Goal: Task Accomplishment & Management: Use online tool/utility

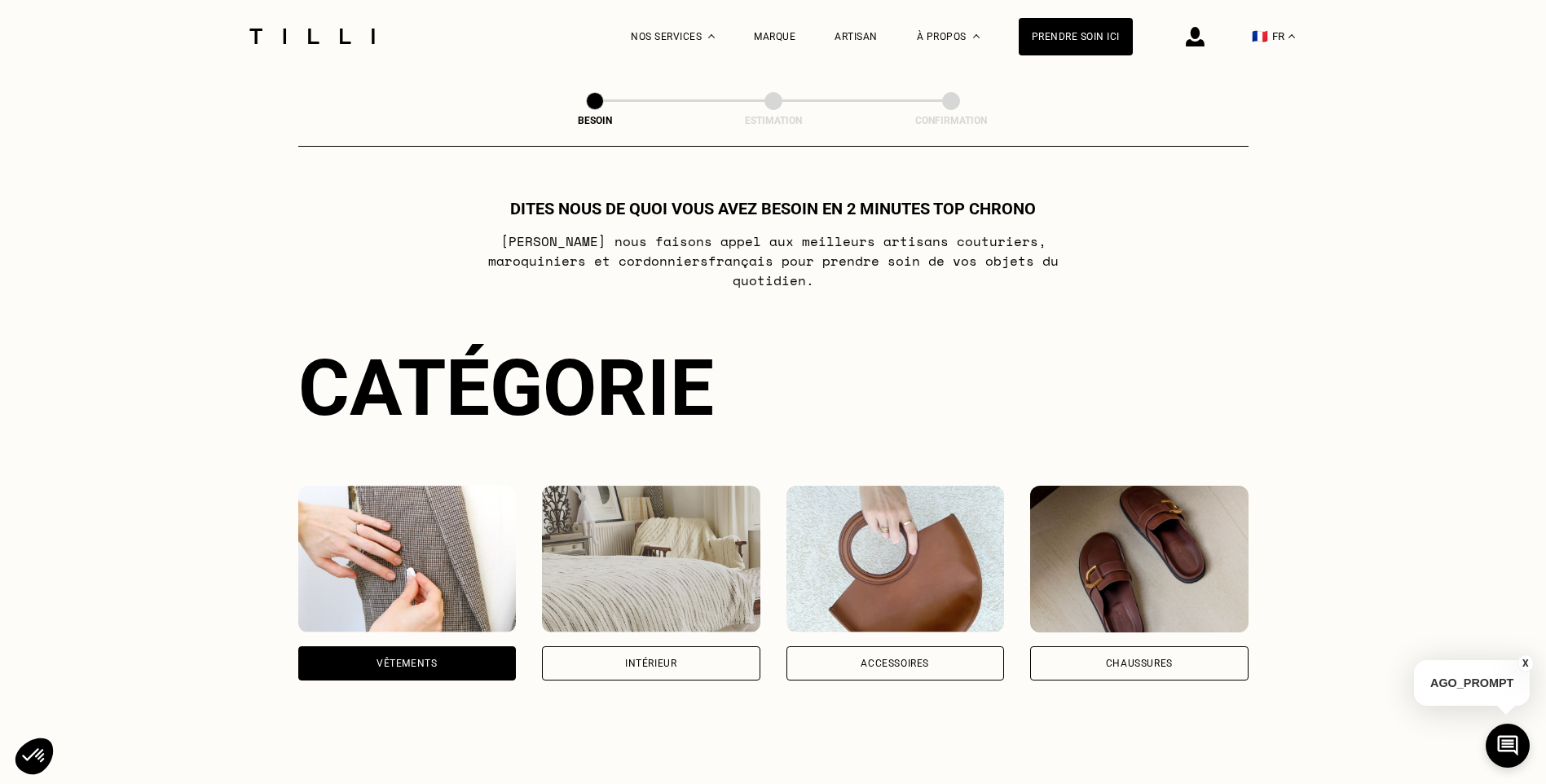
select select "FR"
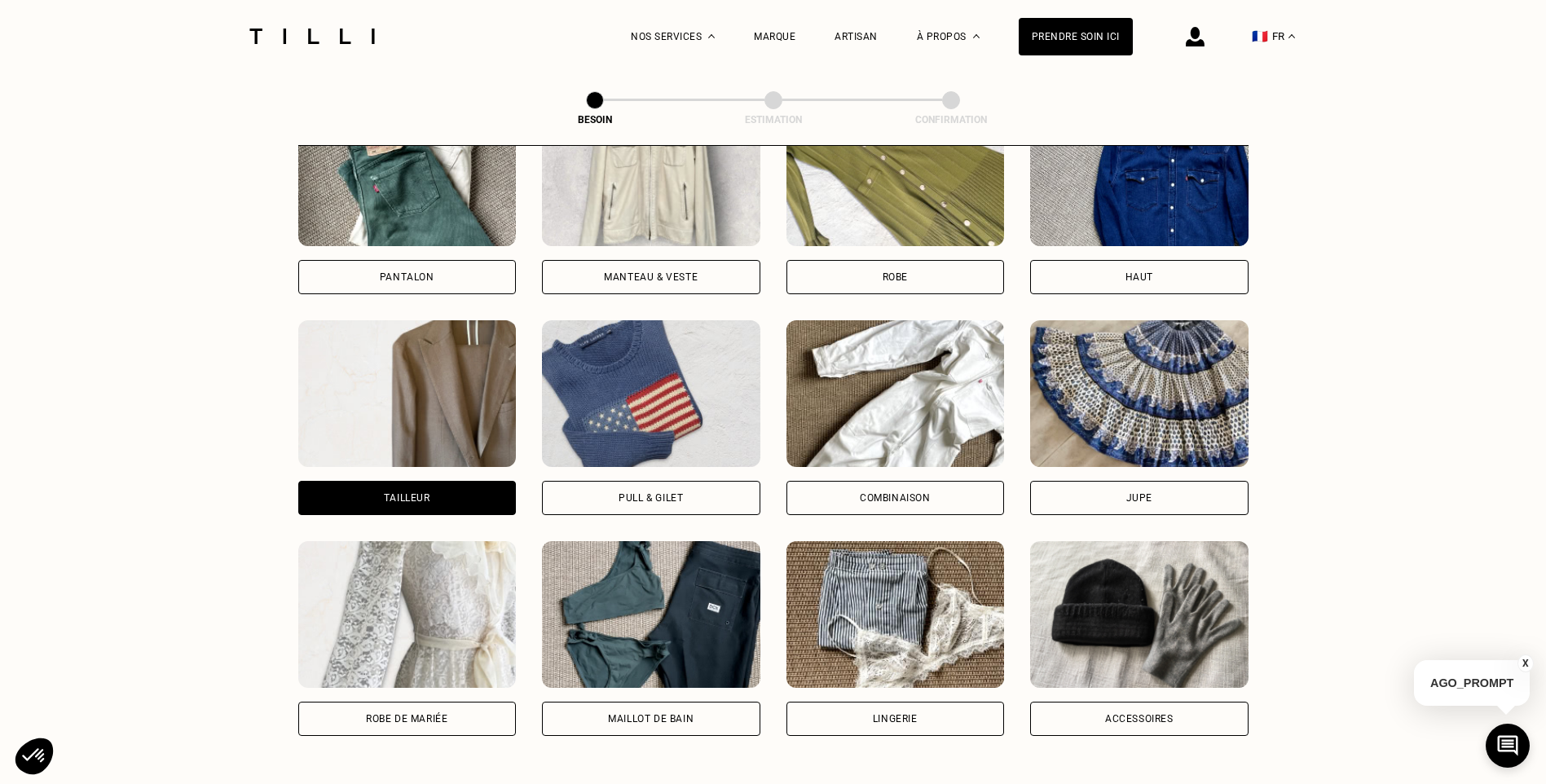
scroll to position [849, 0]
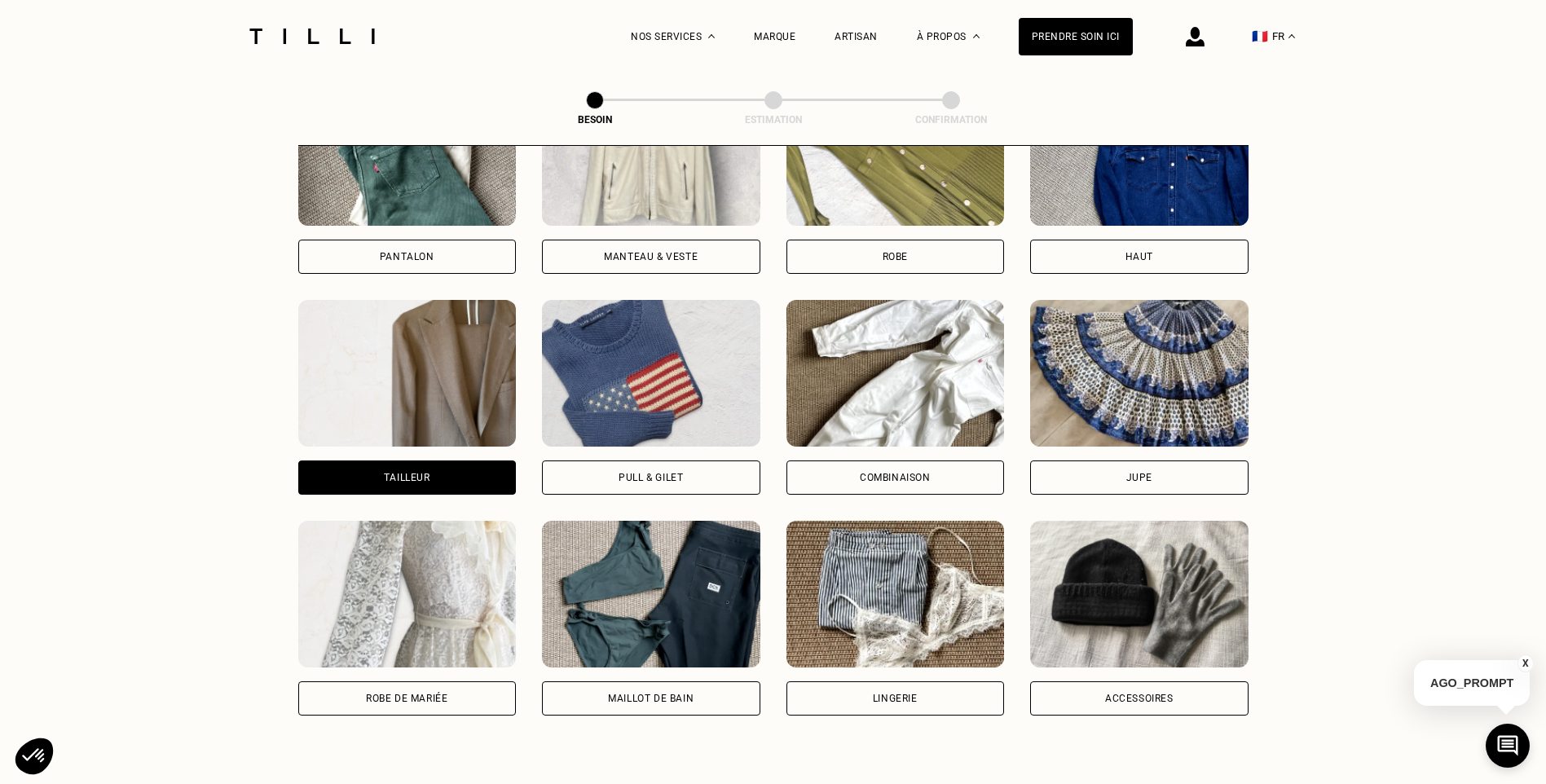
click at [450, 421] on img at bounding box center [407, 373] width 219 height 147
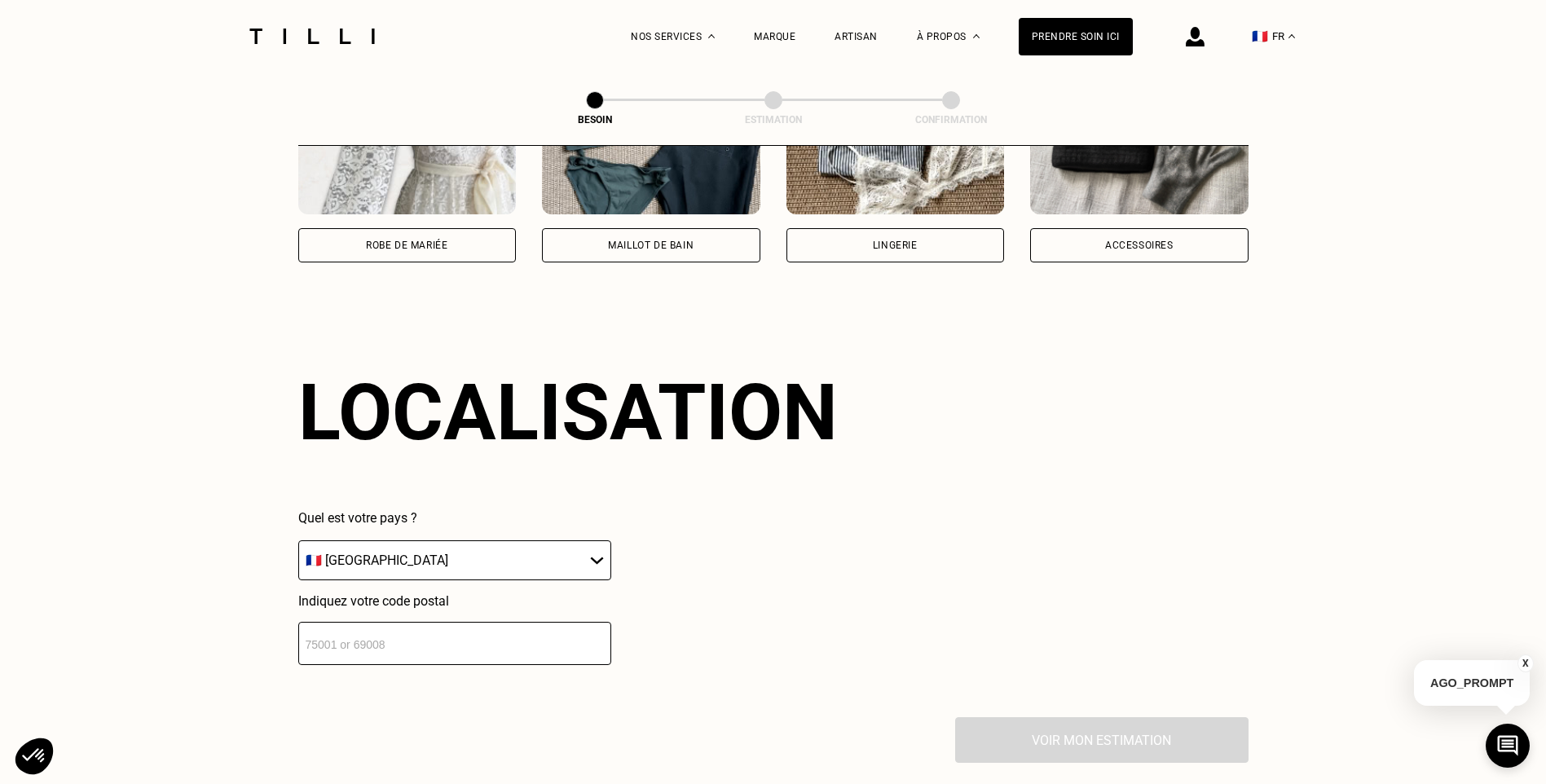
click at [446, 449] on div "Quelle pièce ? Pantalon Manteau & Veste Robe Haut Tailleur Pull & gilet Combina…" at bounding box center [773, 73] width 950 height 1287
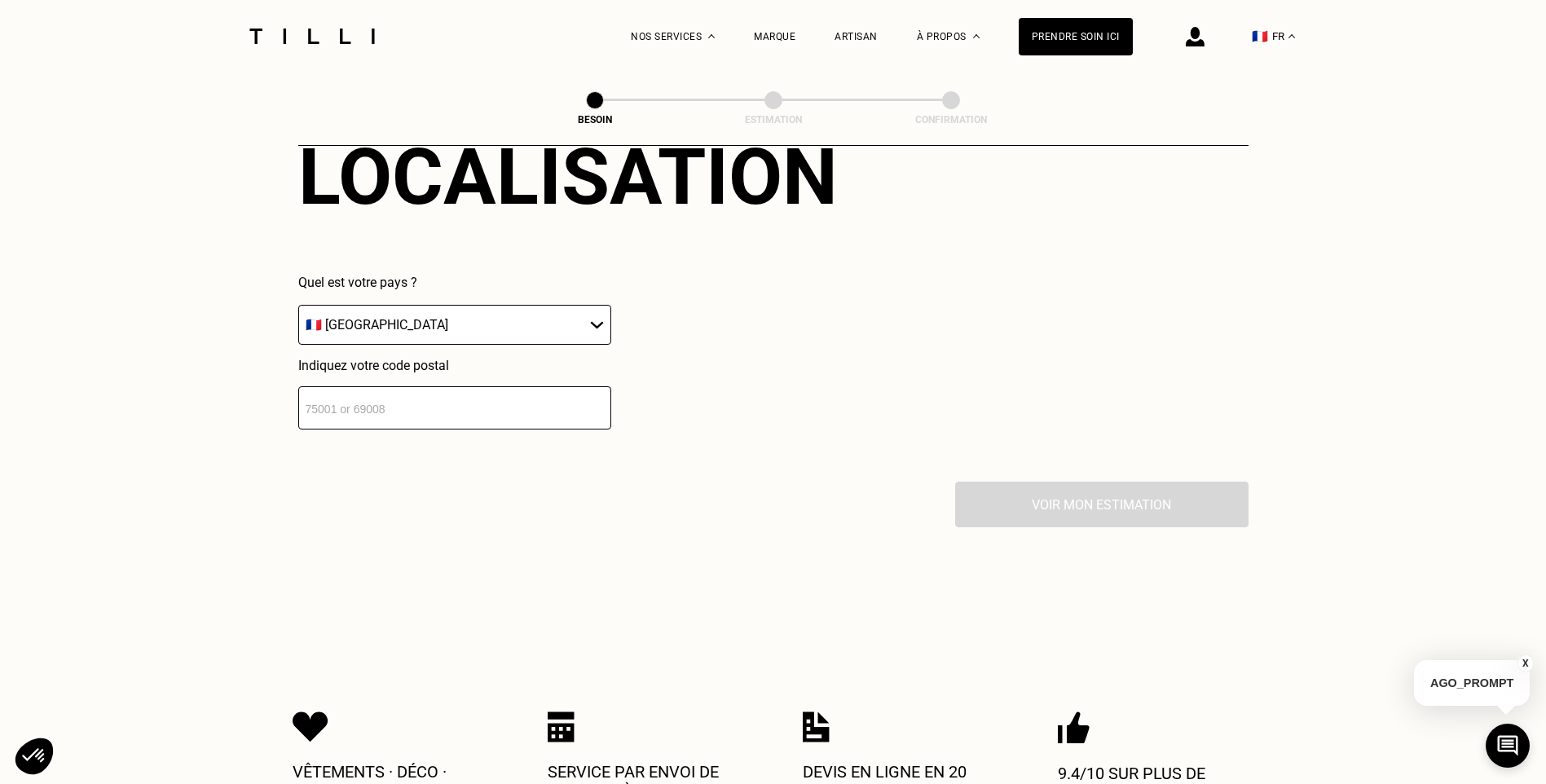
scroll to position [1501, 0]
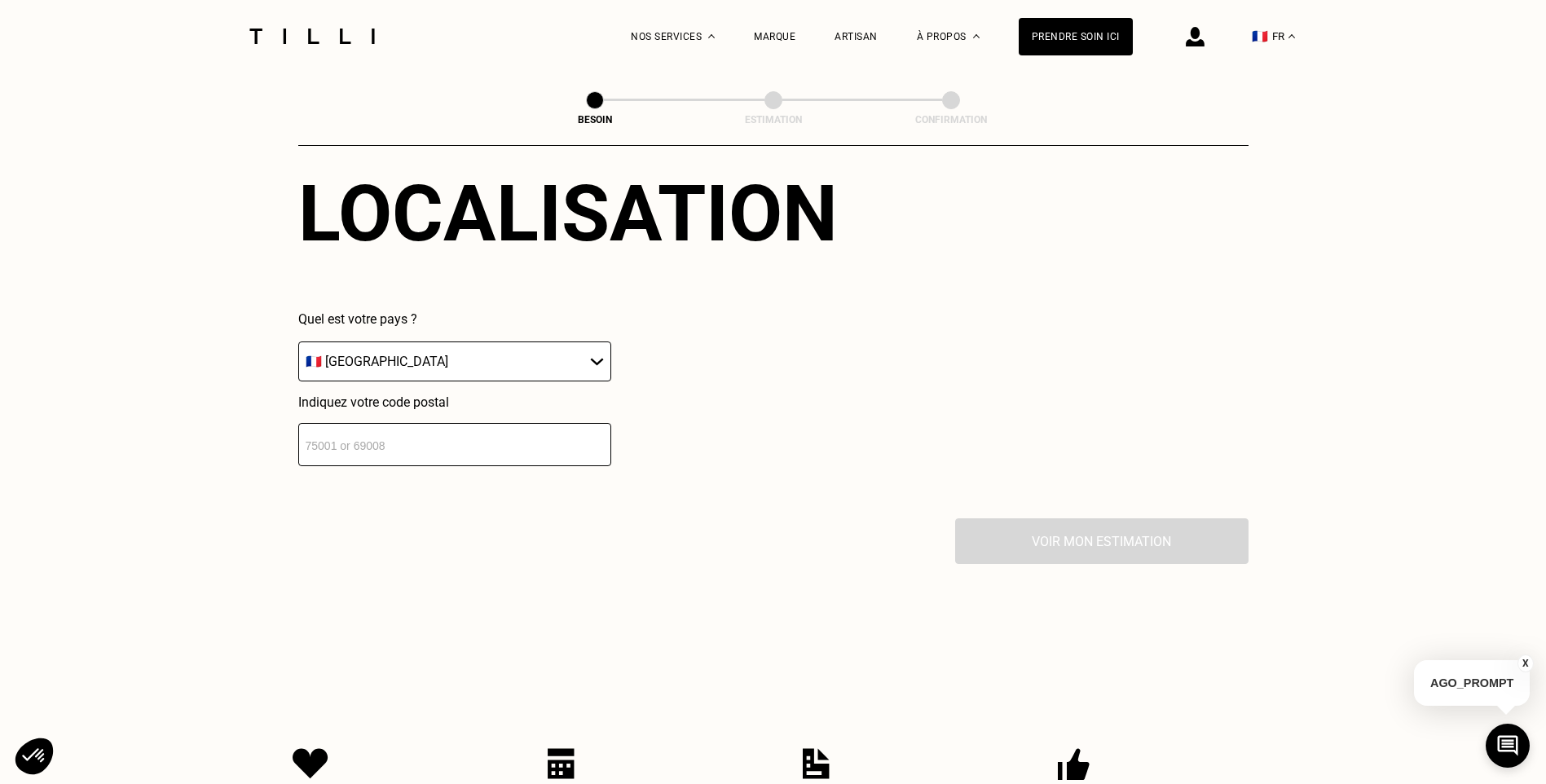
click at [457, 438] on input "number" at bounding box center [455, 444] width 313 height 43
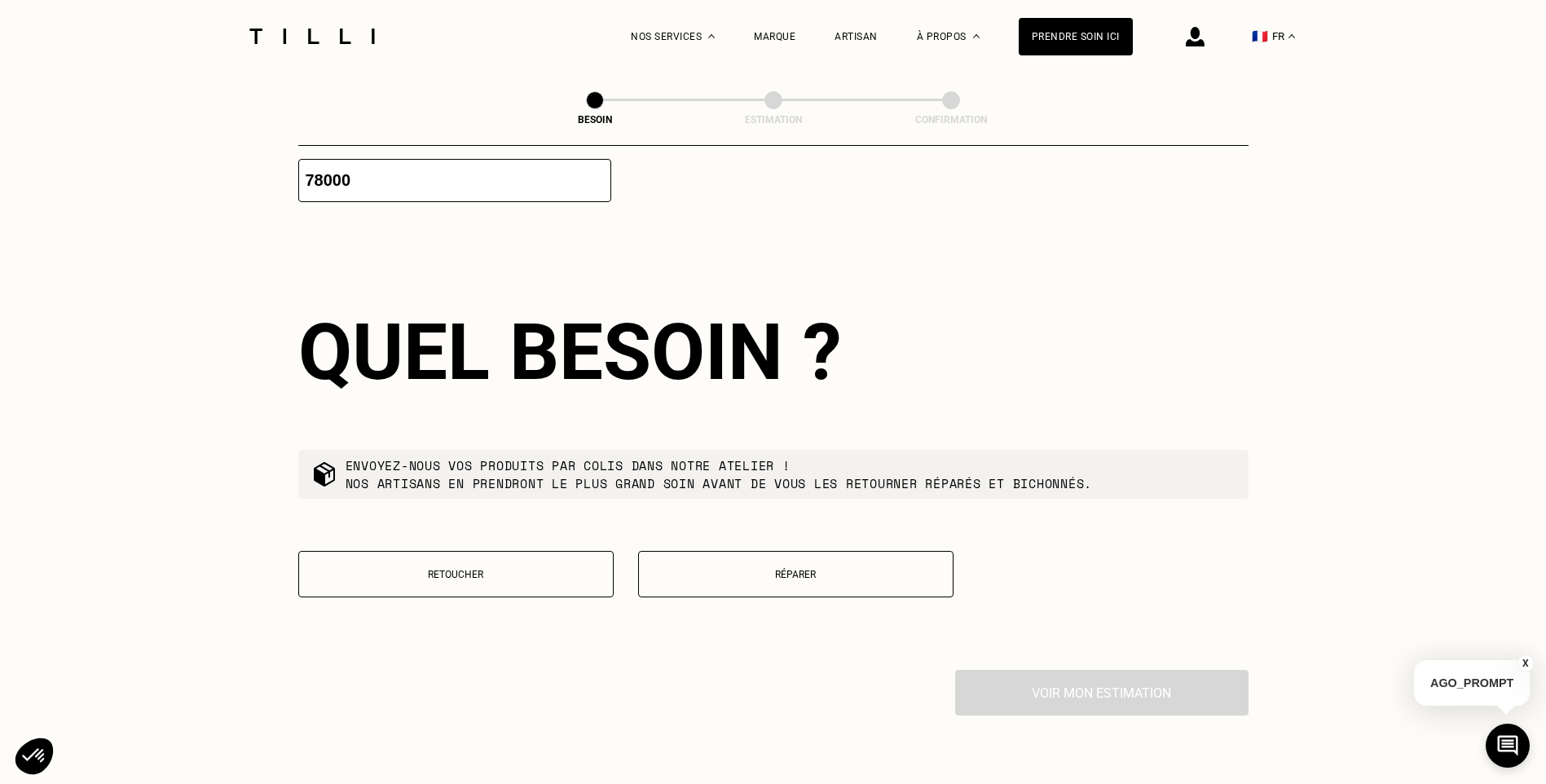
scroll to position [1825, 0]
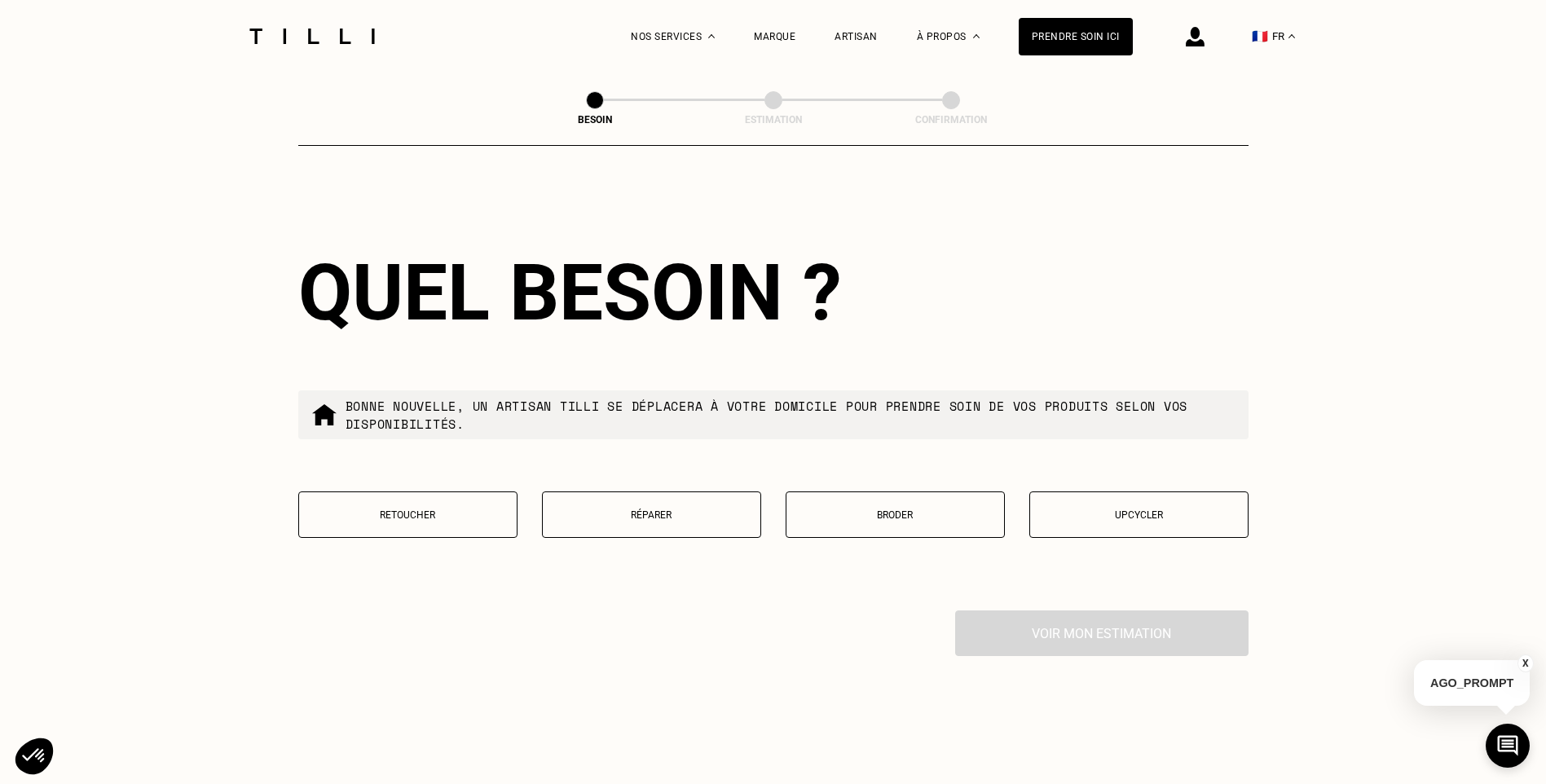
type input "78000"
click at [437, 510] on p "Retoucher" at bounding box center [407, 515] width 201 height 12
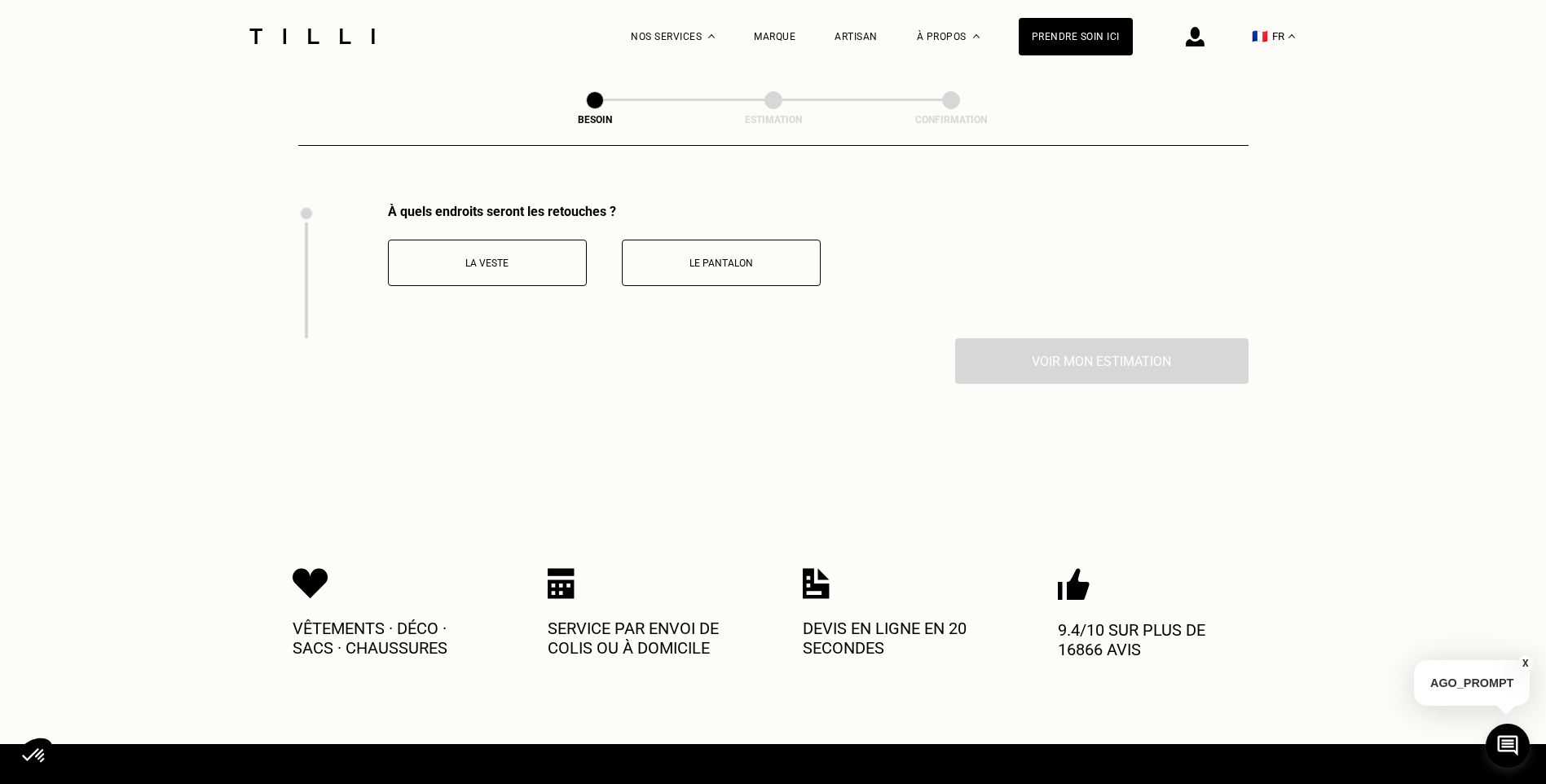
scroll to position [2242, 0]
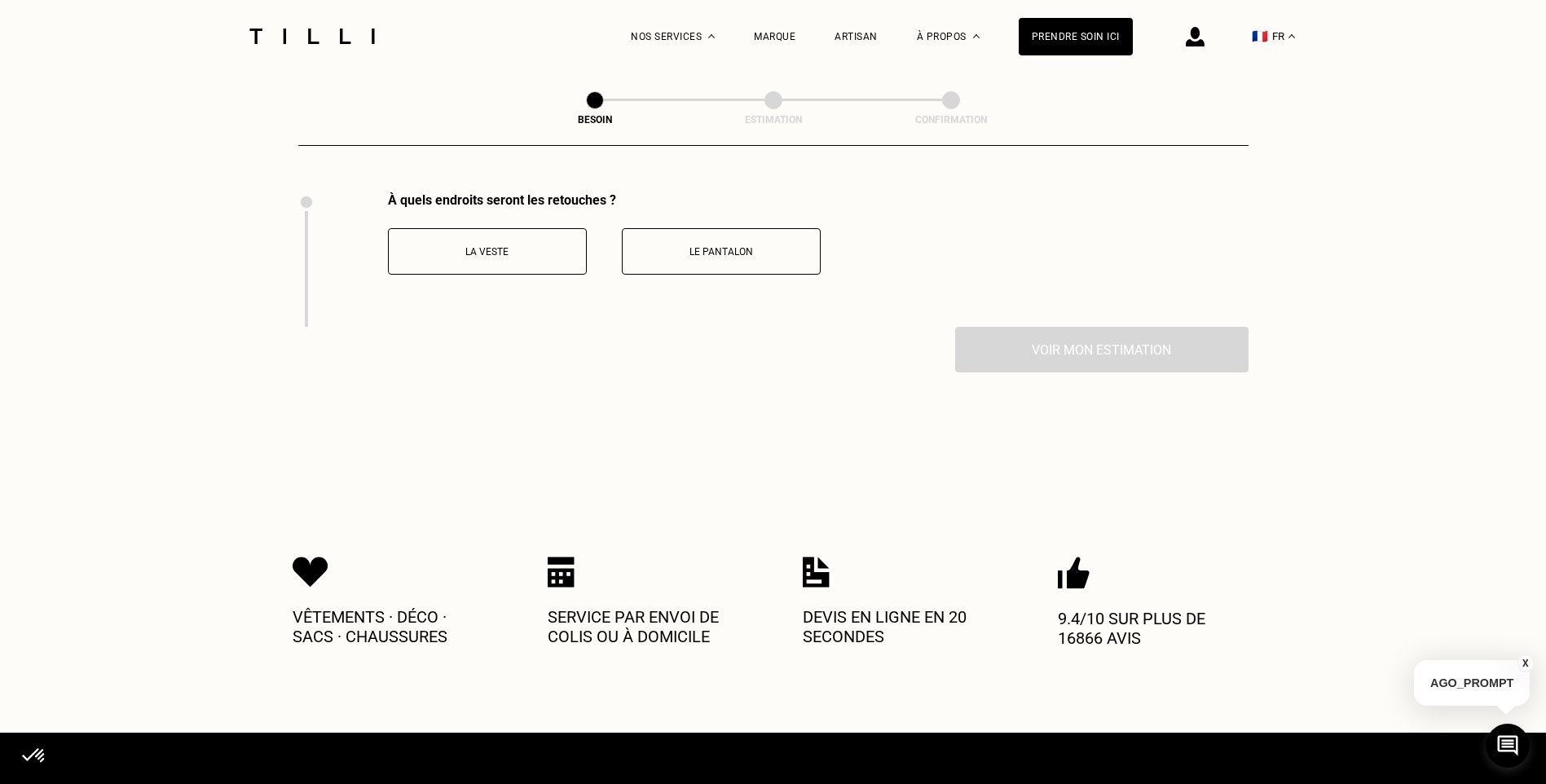
click at [492, 246] on p "La veste" at bounding box center [487, 251] width 181 height 12
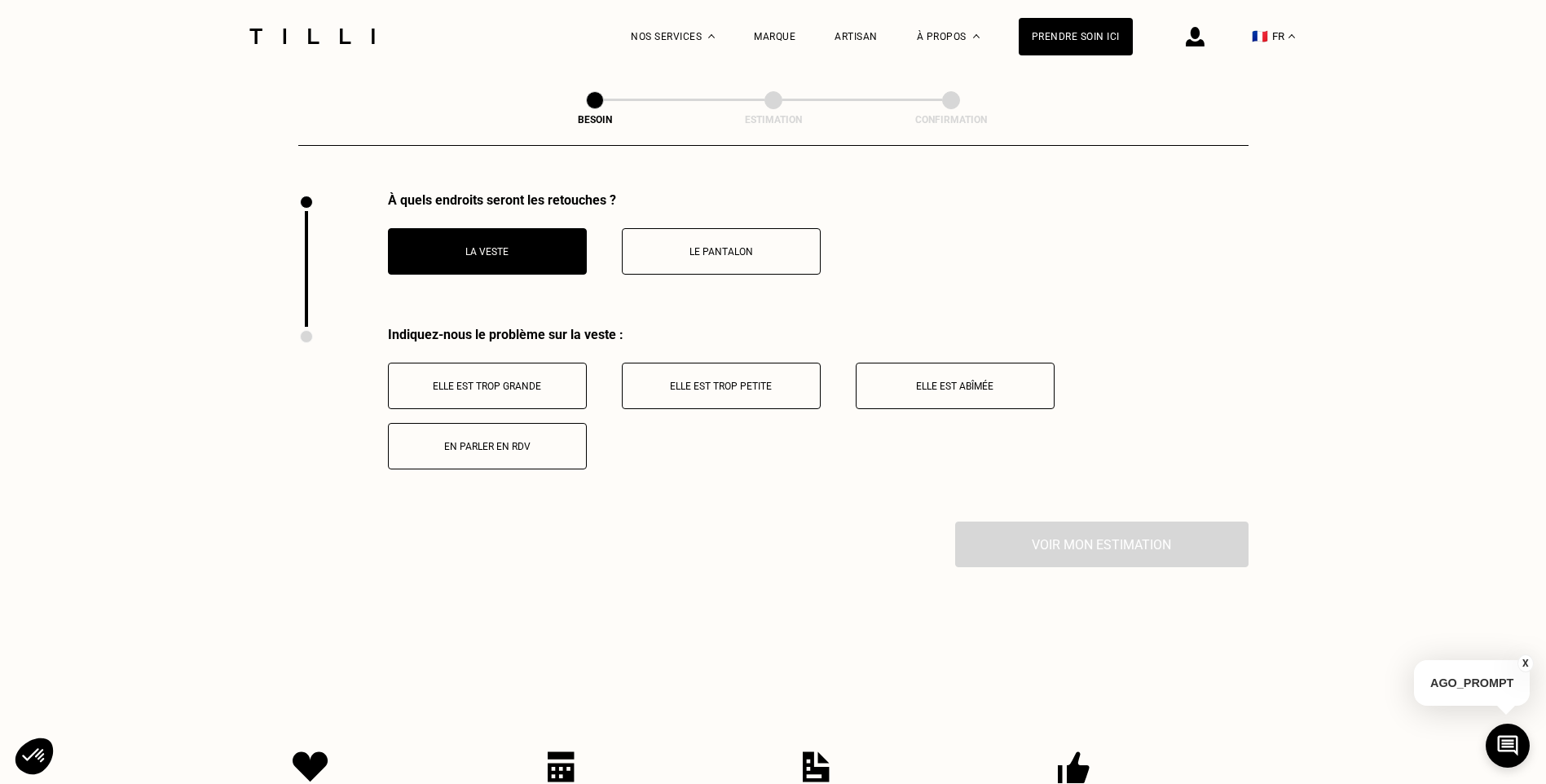
scroll to position [2377, 0]
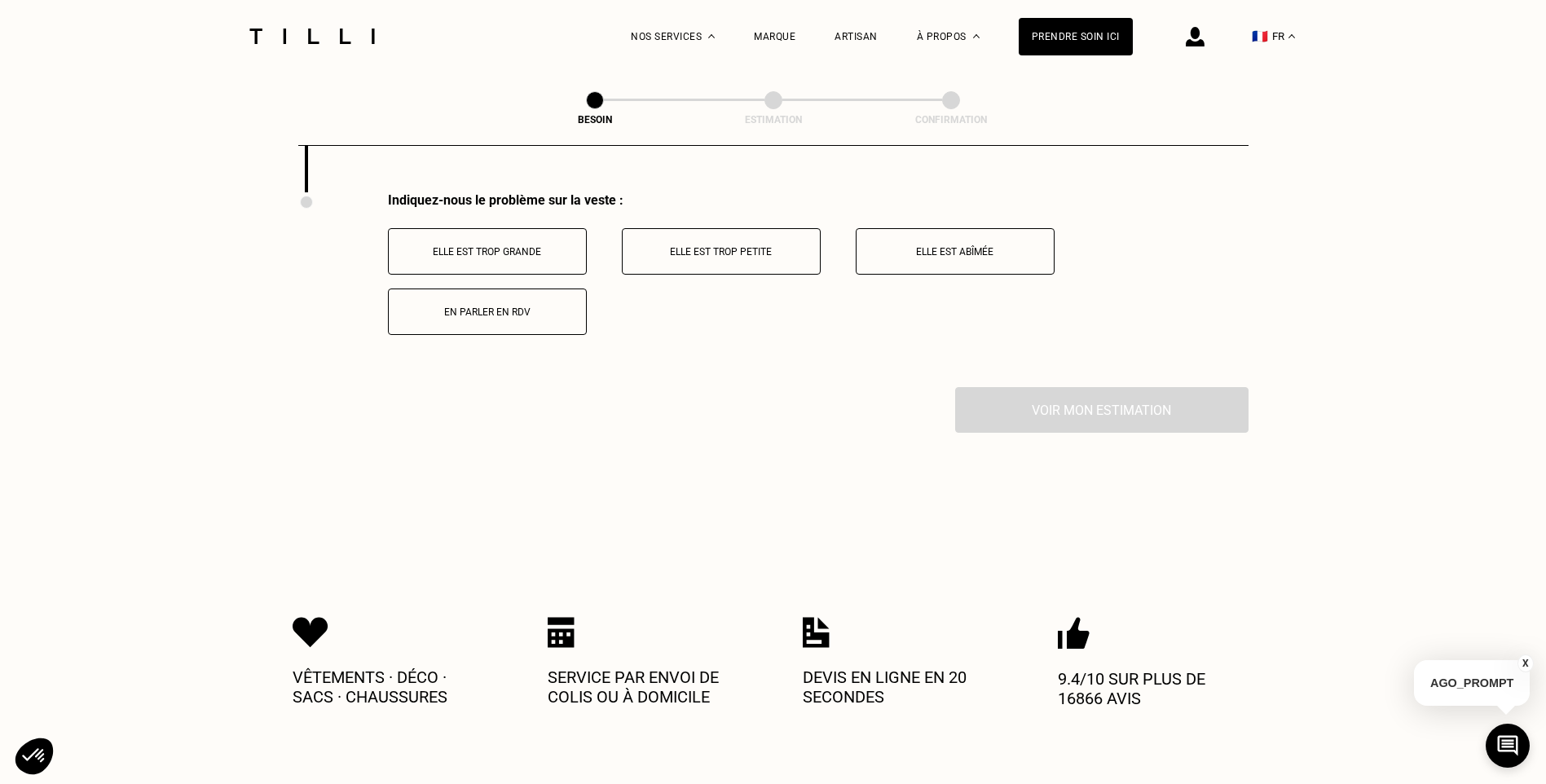
click at [535, 246] on p "Elle est trop grande" at bounding box center [487, 251] width 181 height 12
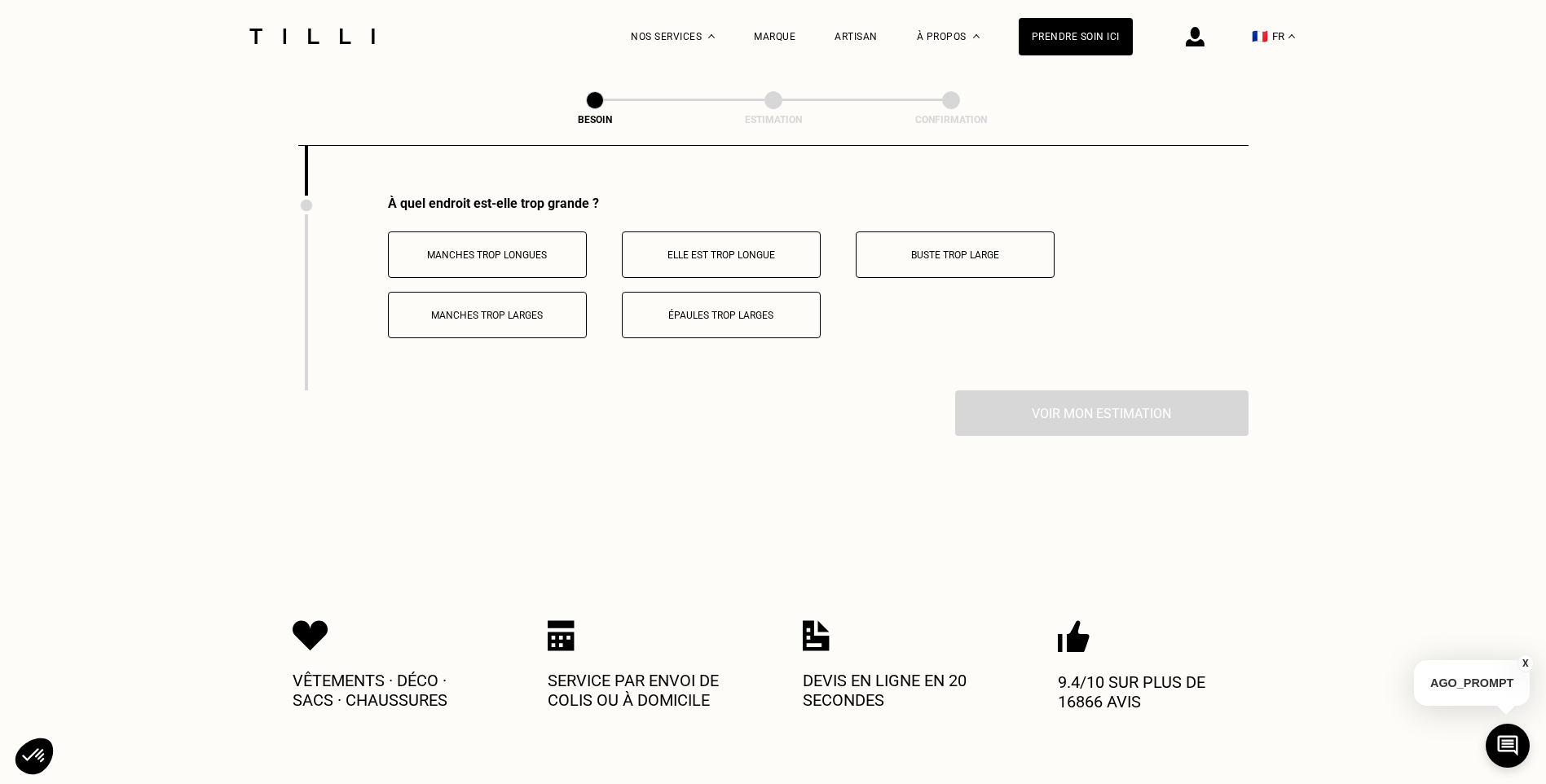
scroll to position [2571, 0]
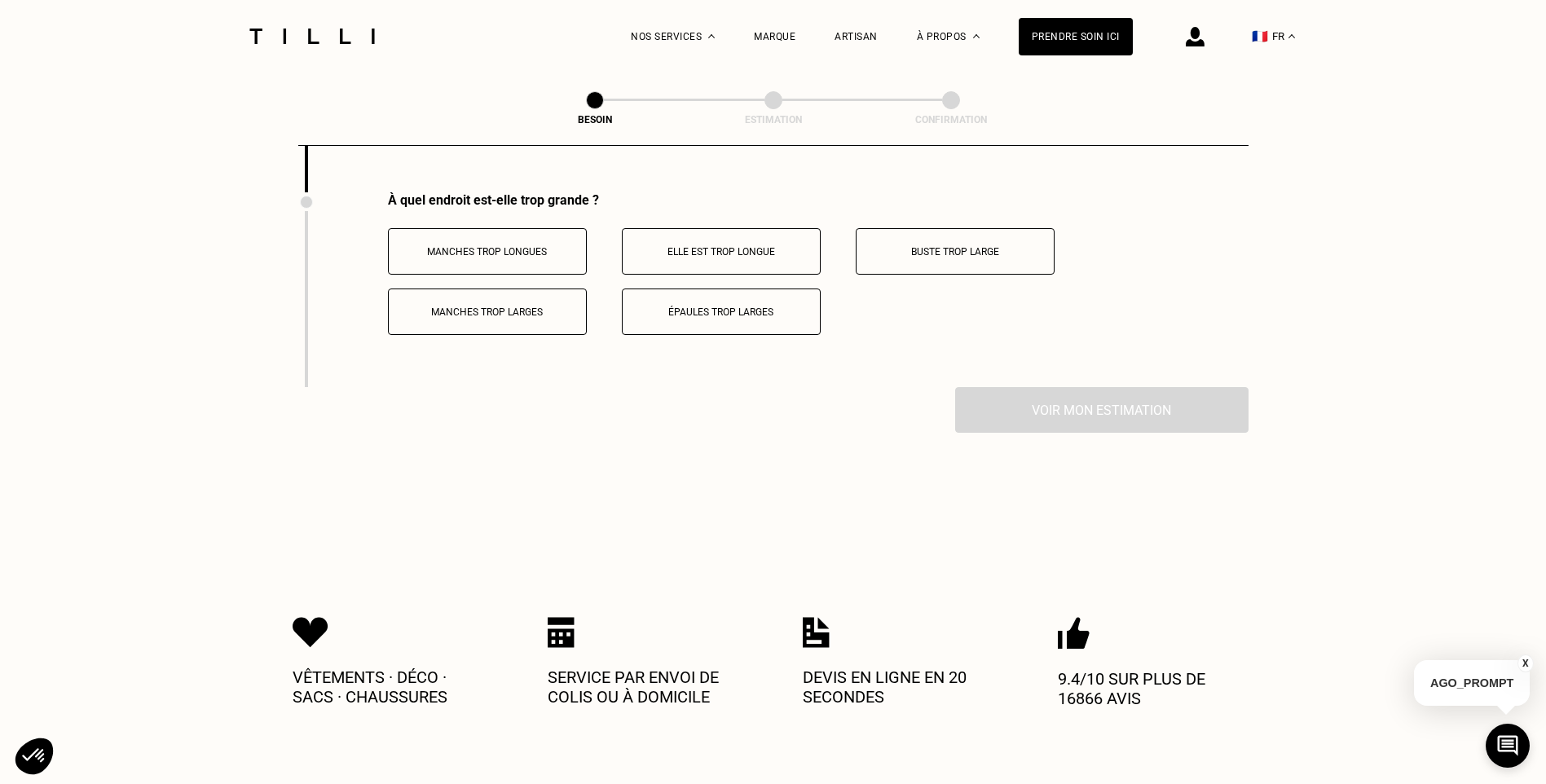
click at [550, 249] on button "Manches trop longues" at bounding box center [487, 251] width 199 height 46
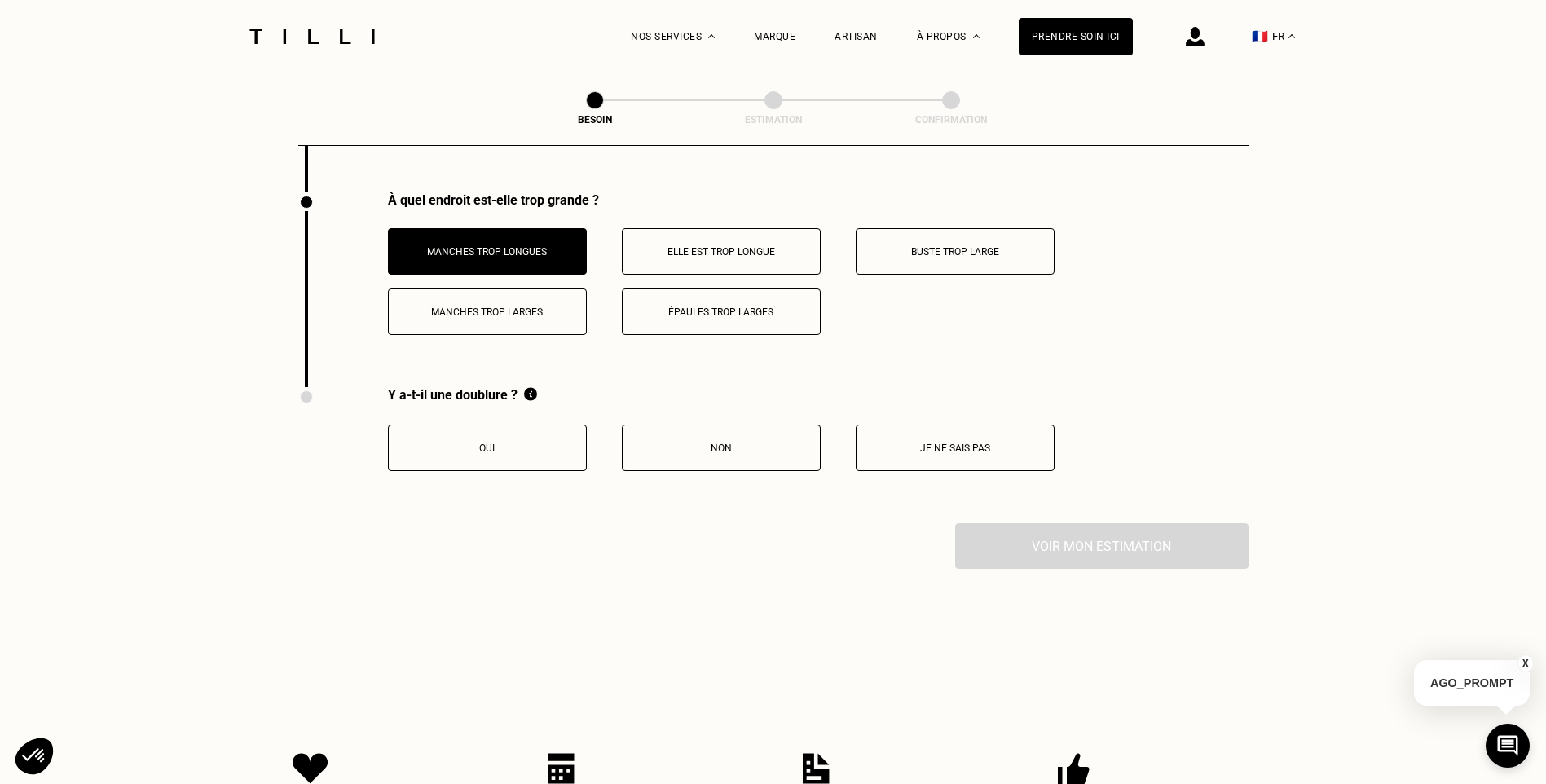
click at [581, 298] on button "Manches trop larges" at bounding box center [487, 311] width 199 height 46
click at [648, 306] on p "Épaules trop larges" at bounding box center [721, 311] width 181 height 12
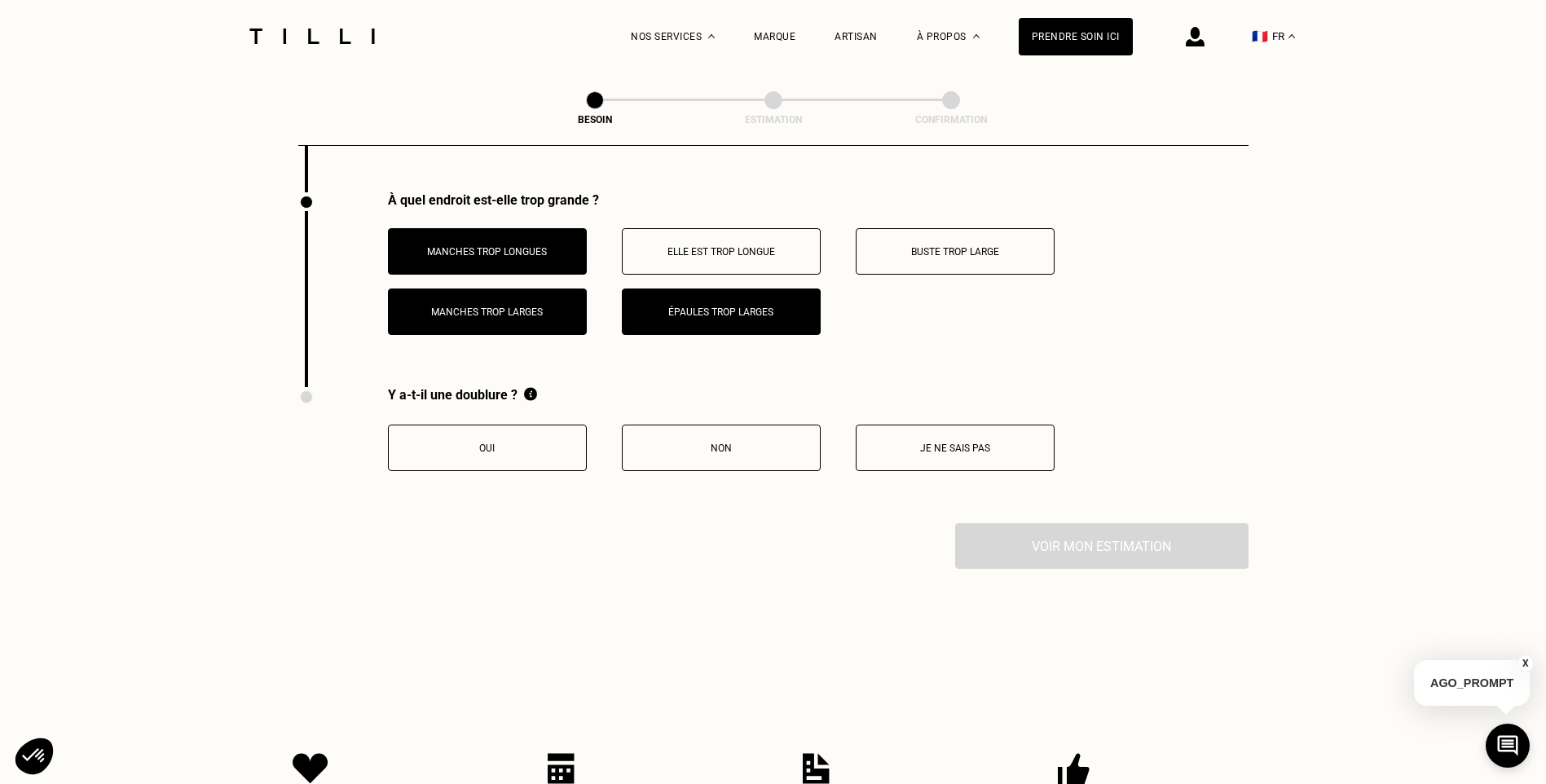
click at [886, 246] on p "Buste trop large" at bounding box center [955, 251] width 181 height 12
click at [909, 430] on button "Je ne sais pas" at bounding box center [955, 448] width 199 height 46
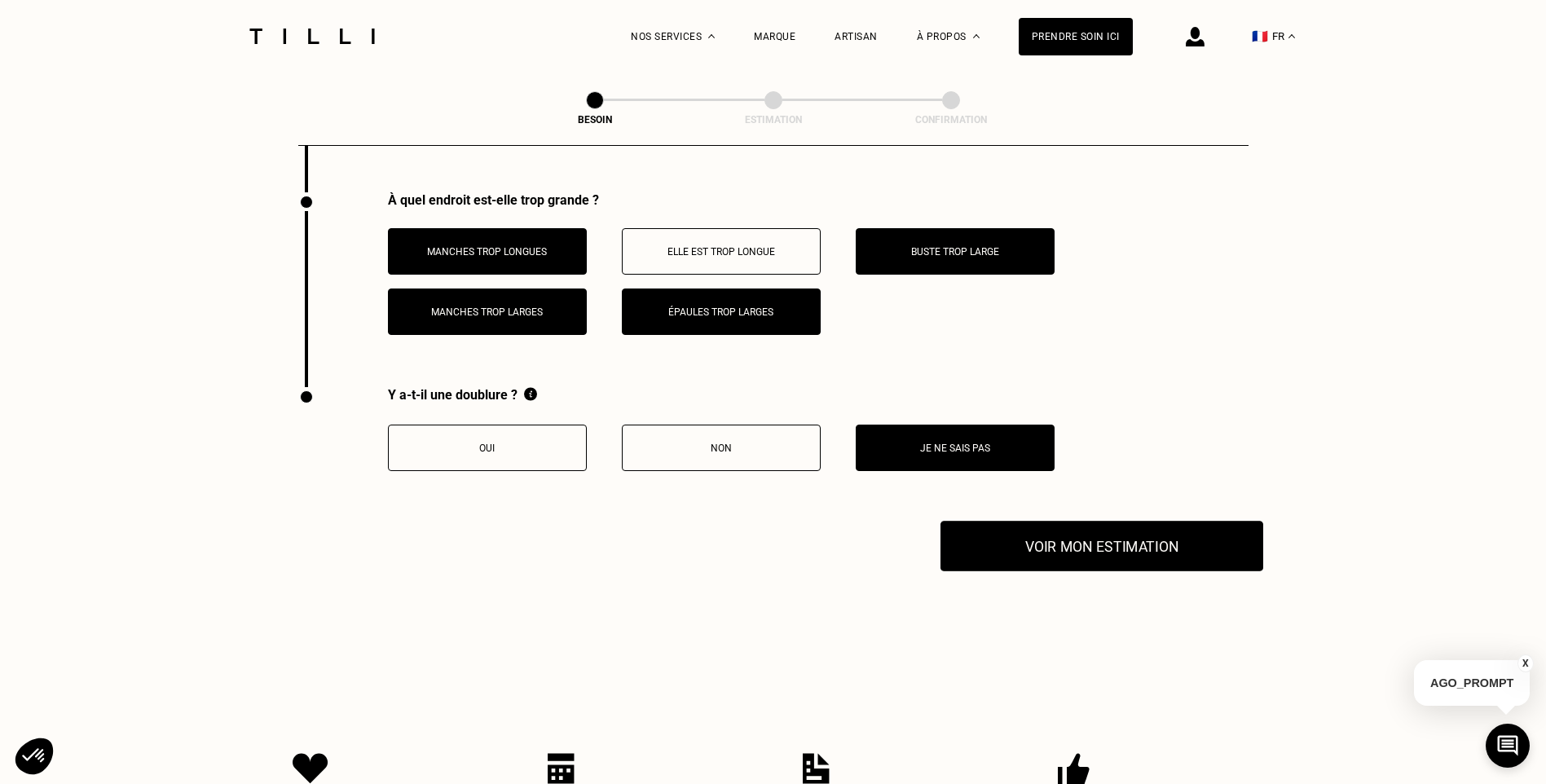
click at [1052, 542] on button "Voir mon estimation" at bounding box center [1102, 545] width 323 height 50
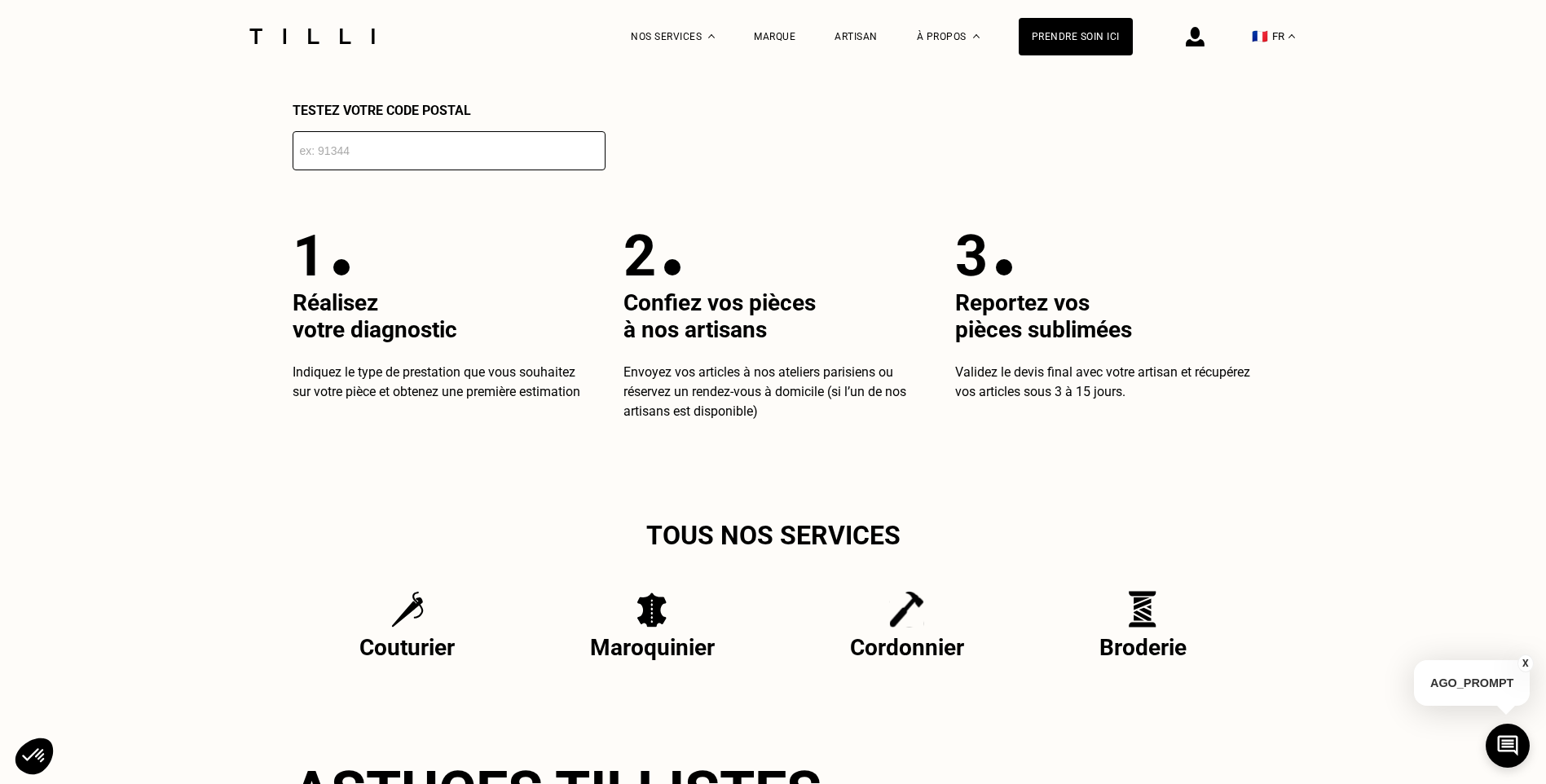
scroll to position [3078, 0]
